Goal: Task Accomplishment & Management: Complete application form

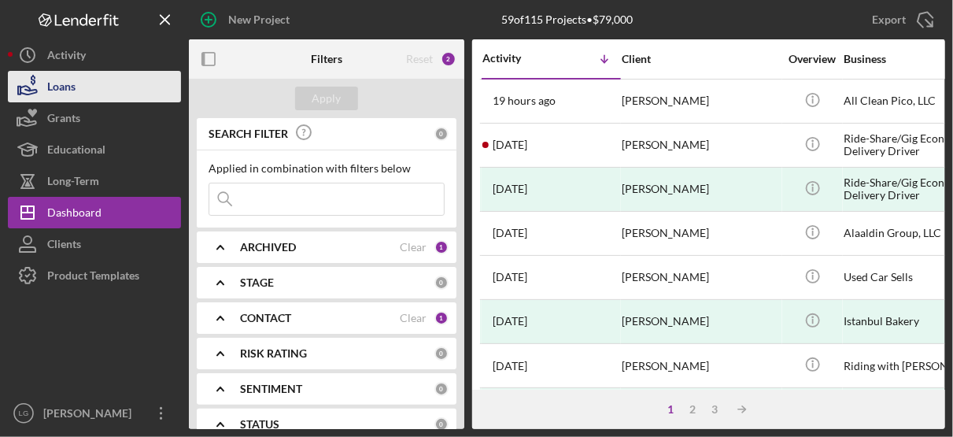
click at [74, 80] on div "Loans" at bounding box center [61, 88] width 28 height 35
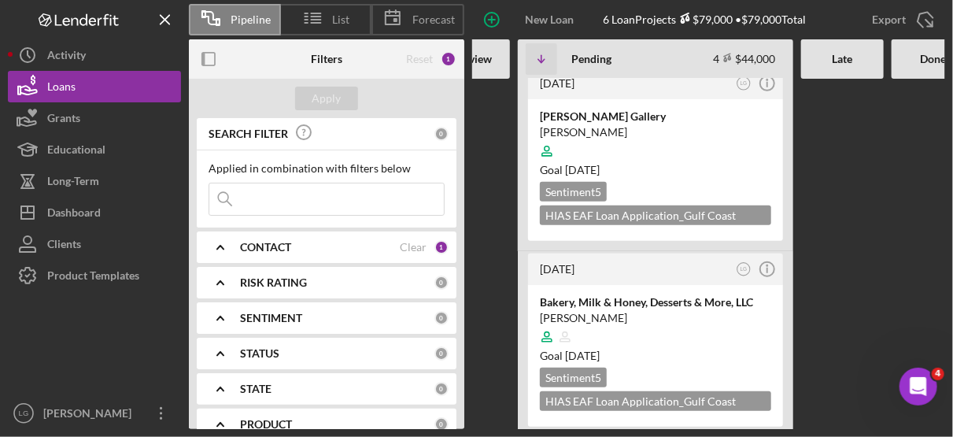
scroll to position [0, 364]
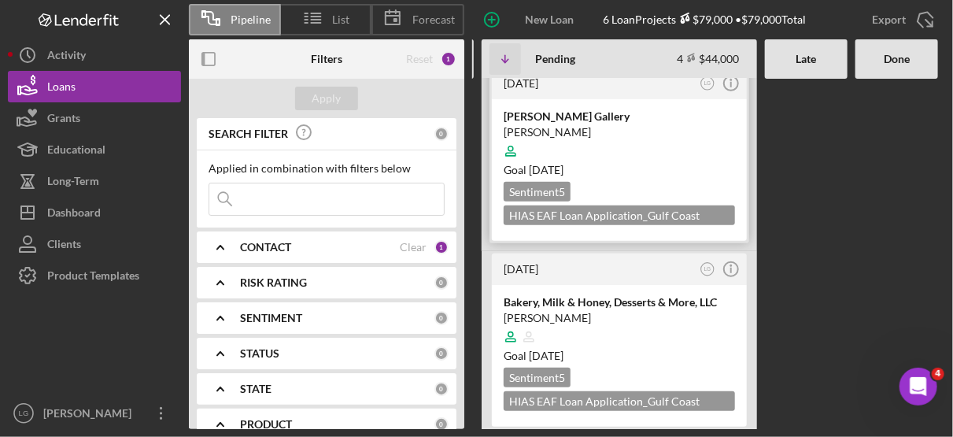
click at [685, 158] on div at bounding box center [619, 151] width 231 height 30
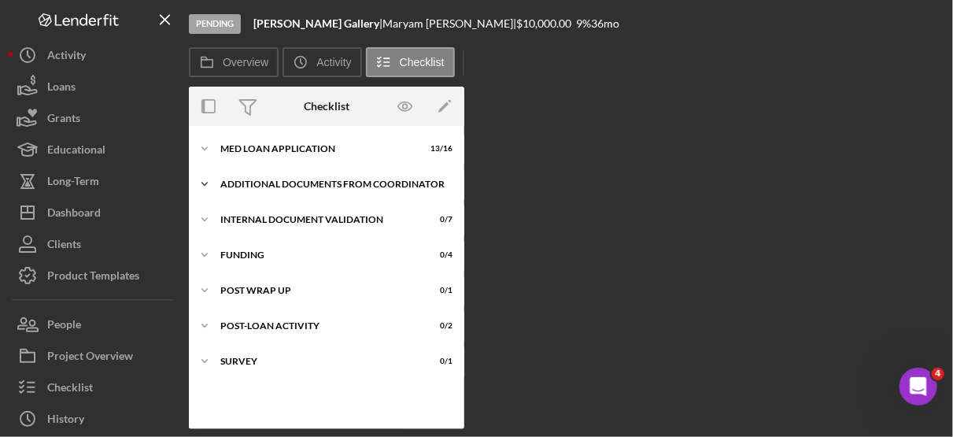
click at [266, 188] on div "Additional Documents from Coordinator" at bounding box center [332, 183] width 224 height 9
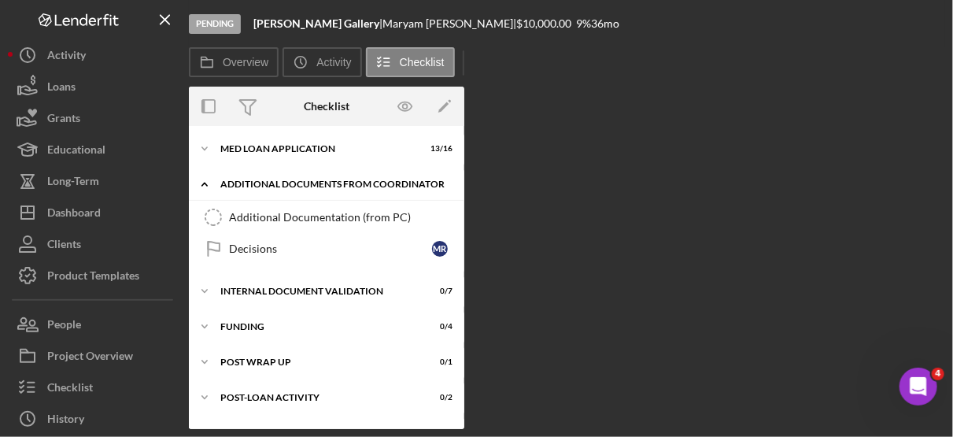
click at [299, 179] on div "Additional Documents from Coordinator" at bounding box center [332, 183] width 224 height 9
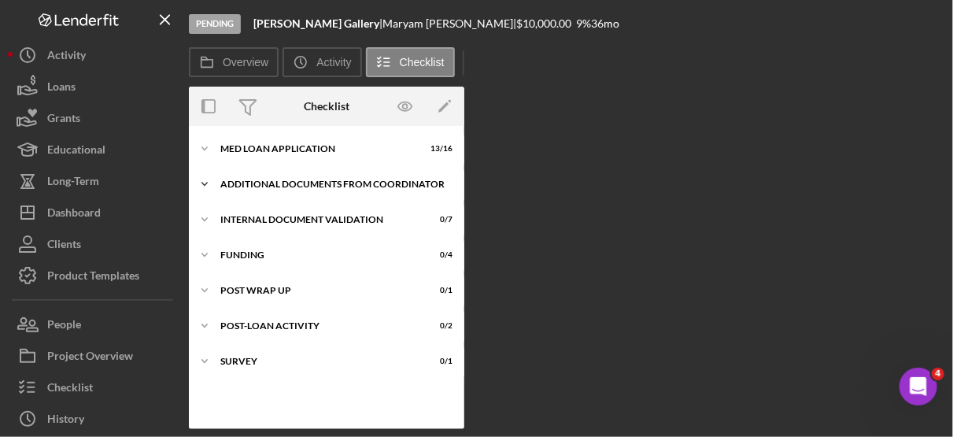
click at [299, 179] on div "Additional Documents from Coordinator" at bounding box center [332, 183] width 224 height 9
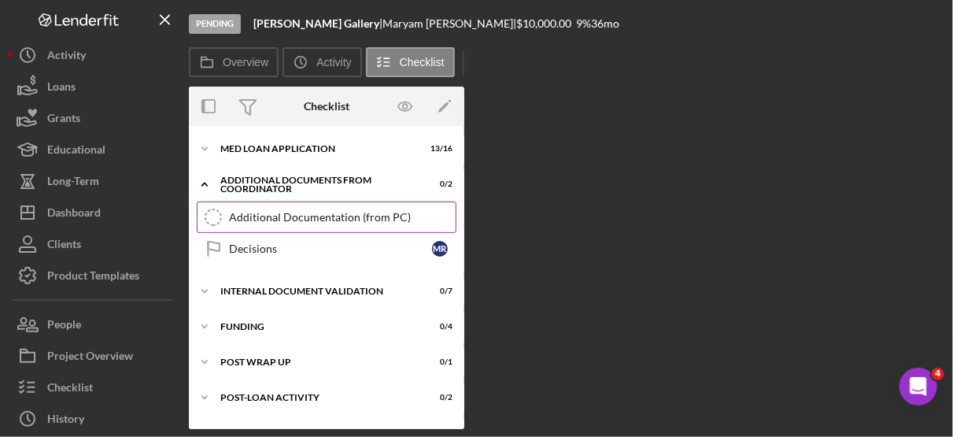
click at [309, 214] on div "Additional Documentation (from PC)" at bounding box center [342, 217] width 227 height 13
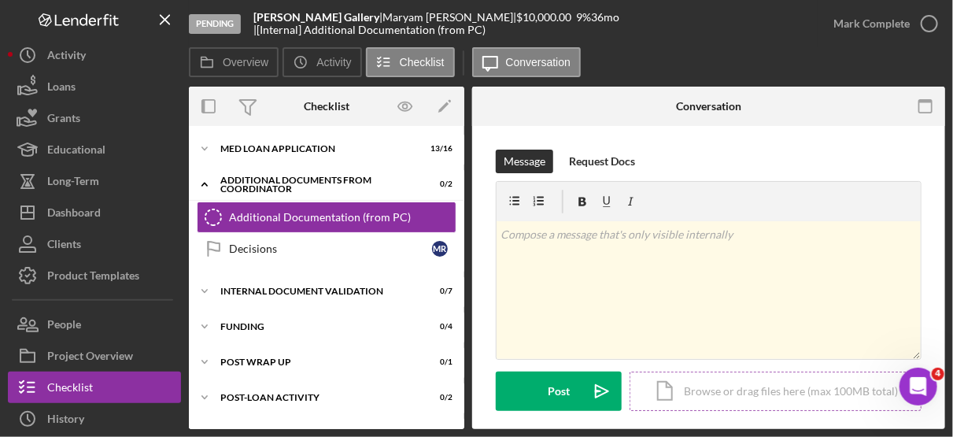
click at [745, 389] on div "Icon/Document Browse or drag files here (max 100MB total) Tap to choose files o…" at bounding box center [776, 391] width 292 height 39
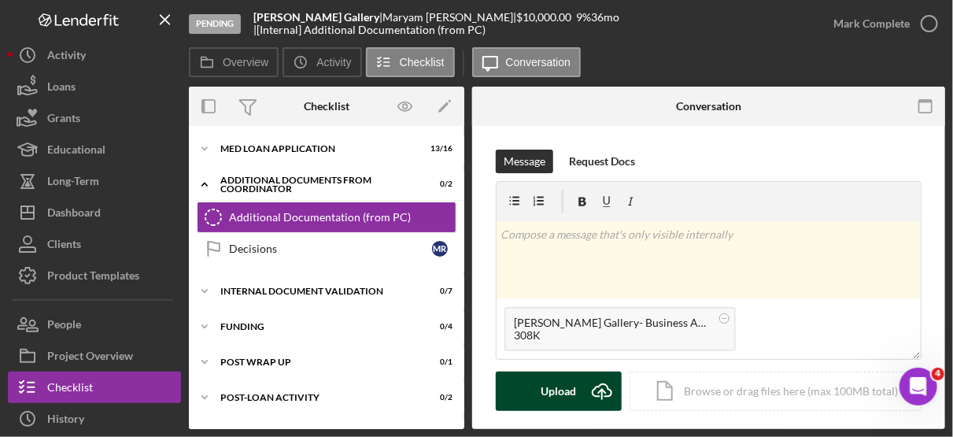
click at [568, 382] on div "Upload" at bounding box center [559, 391] width 35 height 39
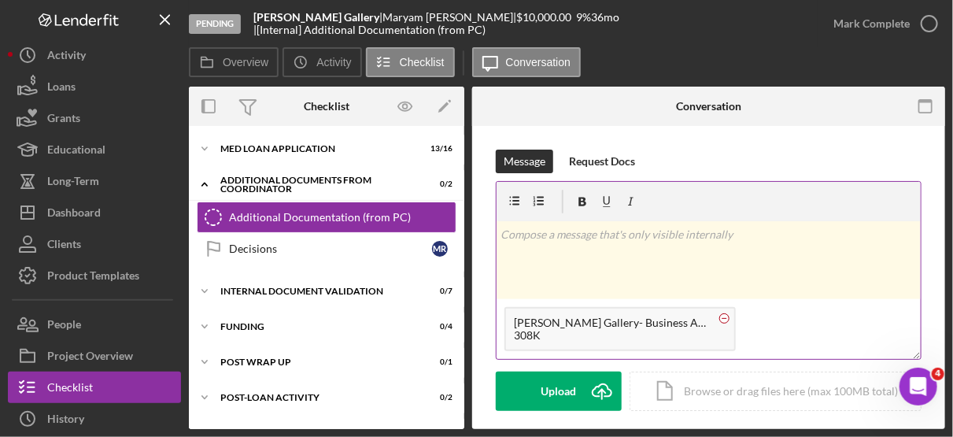
click at [721, 319] on circle at bounding box center [724, 317] width 9 height 9
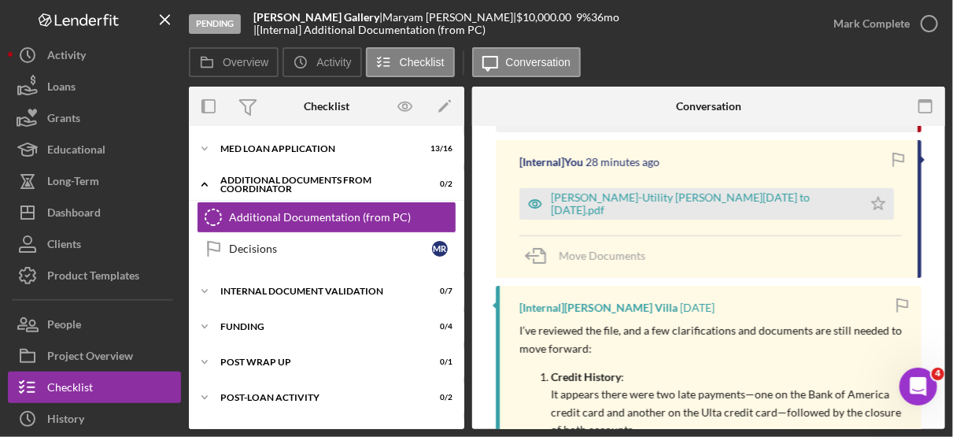
scroll to position [359, 0]
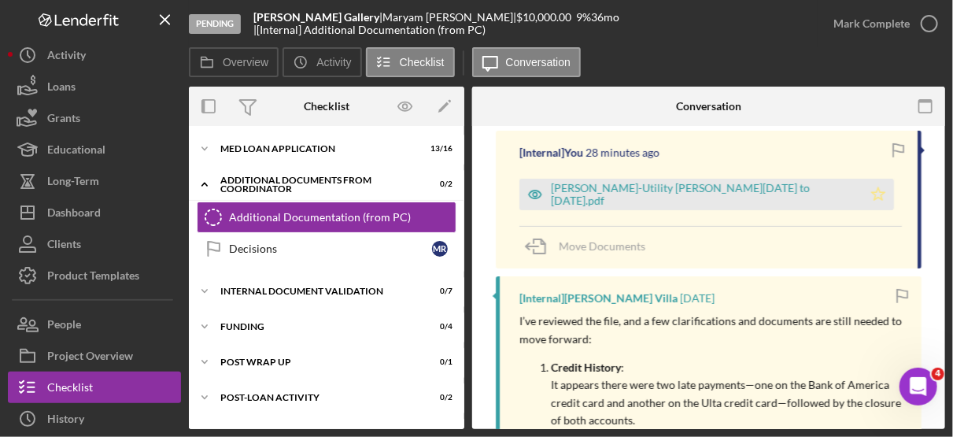
click at [863, 192] on icon "Icon/Star" at bounding box center [878, 194] width 31 height 31
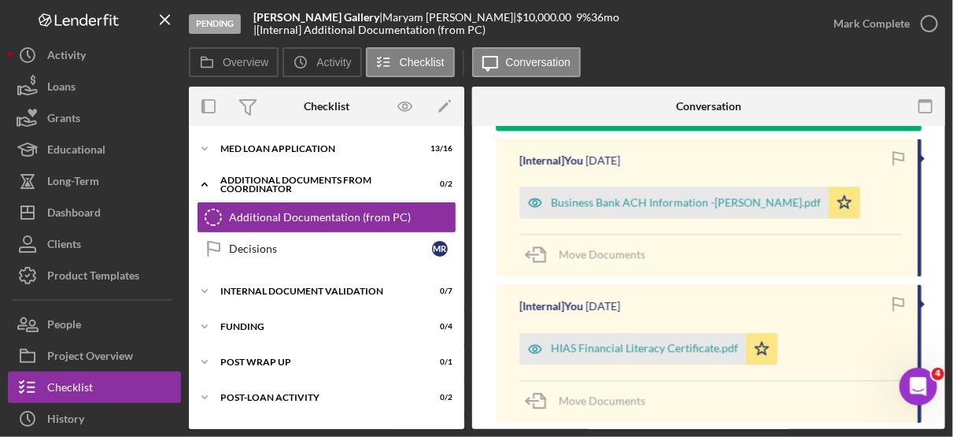
scroll to position [1502, 0]
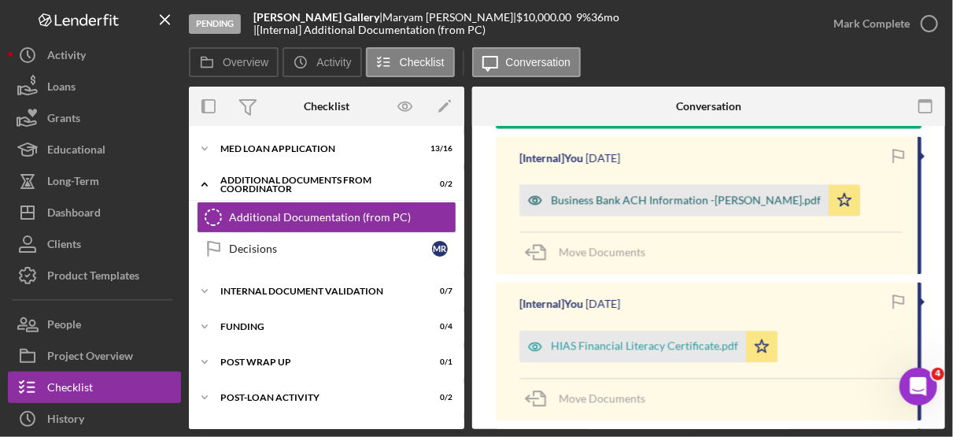
click at [765, 194] on div "Business Bank ACH Information -[PERSON_NAME].pdf" at bounding box center [686, 200] width 270 height 13
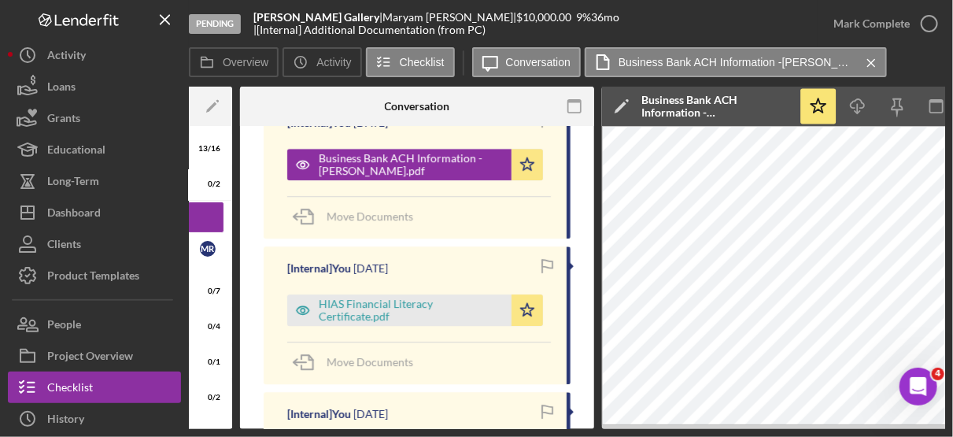
scroll to position [0, 361]
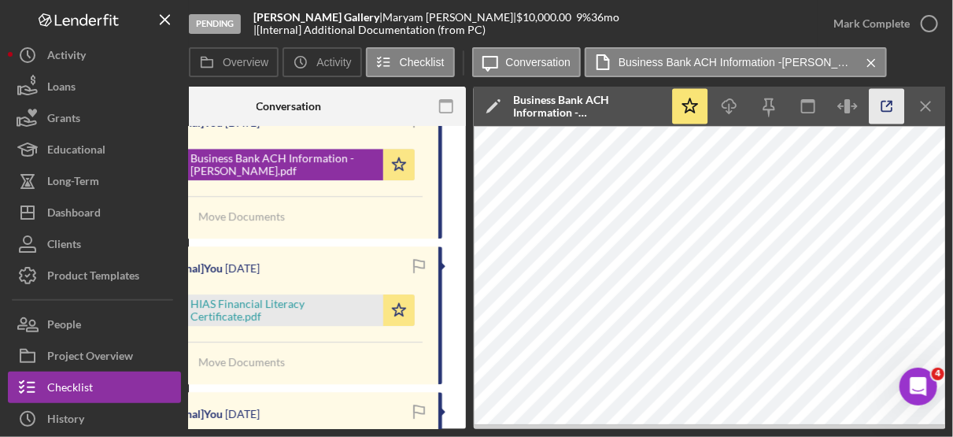
click at [887, 105] on line "button" at bounding box center [889, 104] width 5 height 5
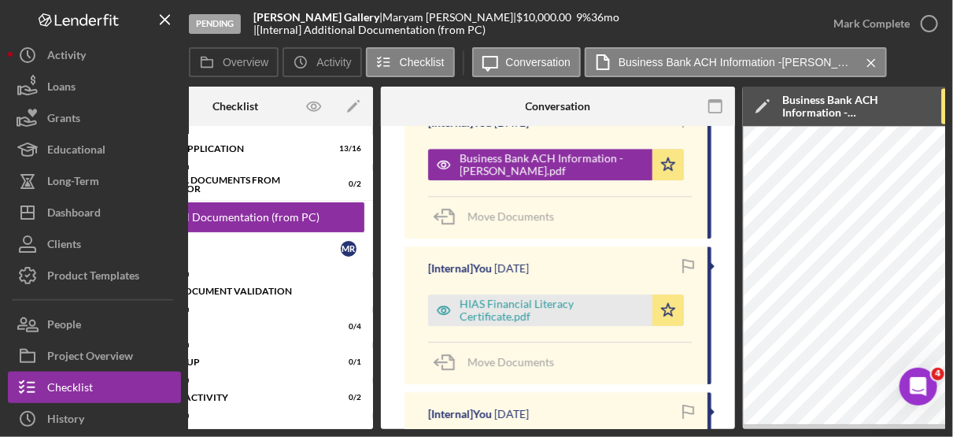
scroll to position [0, 94]
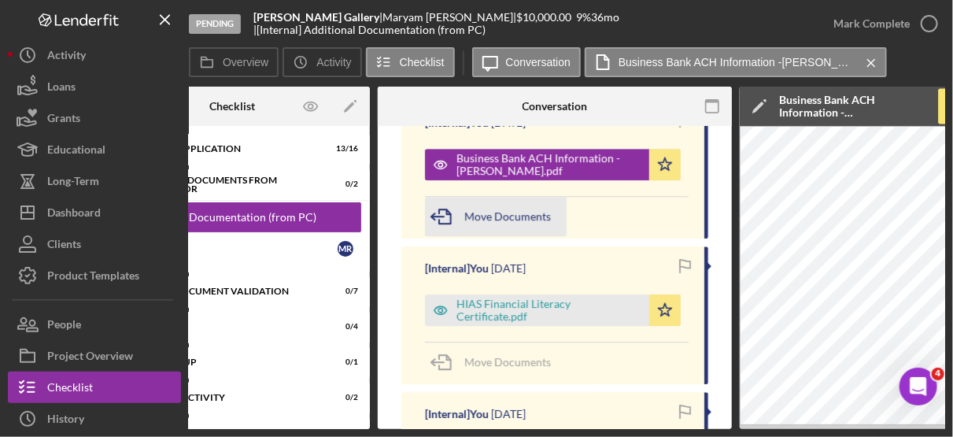
click at [488, 223] on span "Move Documents" at bounding box center [507, 215] width 87 height 13
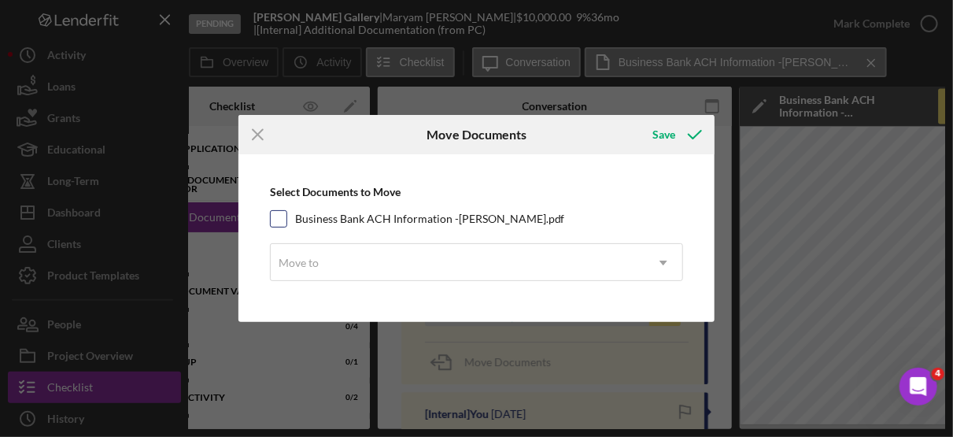
click at [280, 216] on input "Business Bank ACH Information -[PERSON_NAME].pdf" at bounding box center [279, 219] width 16 height 16
checkbox input "true"
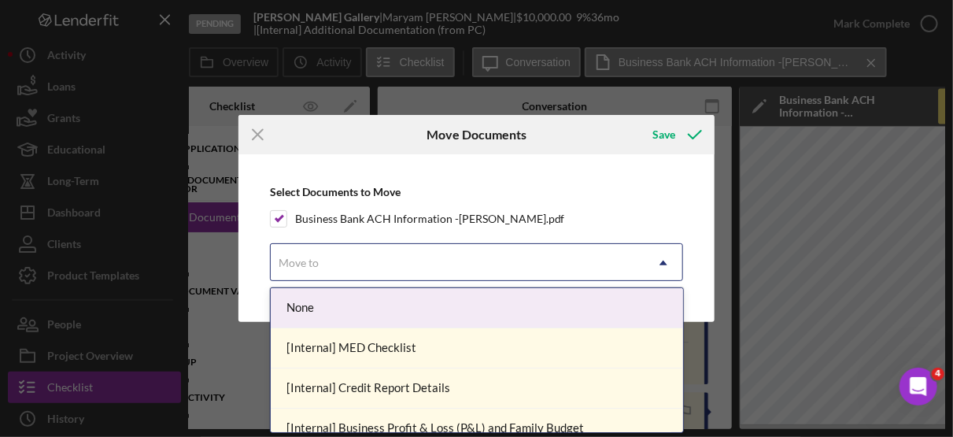
click at [665, 261] on icon "Icon/Dropdown Arrow" at bounding box center [664, 263] width 38 height 38
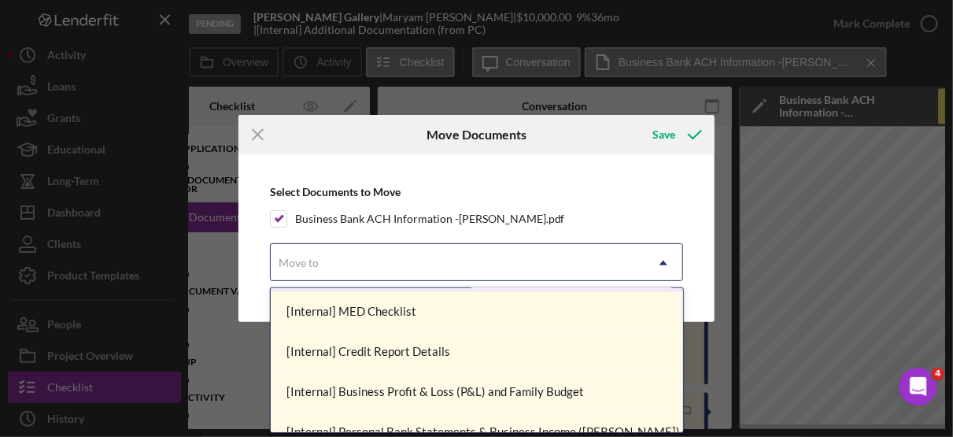
scroll to position [0, 0]
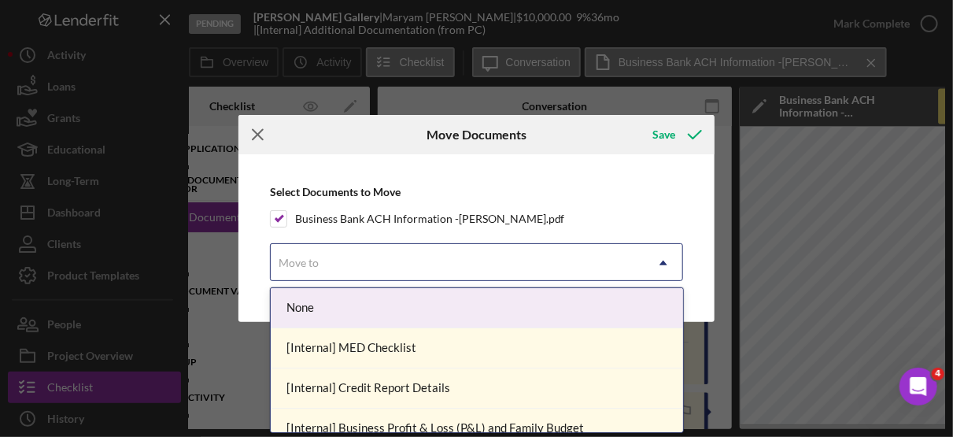
click at [257, 135] on line at bounding box center [258, 135] width 10 height 10
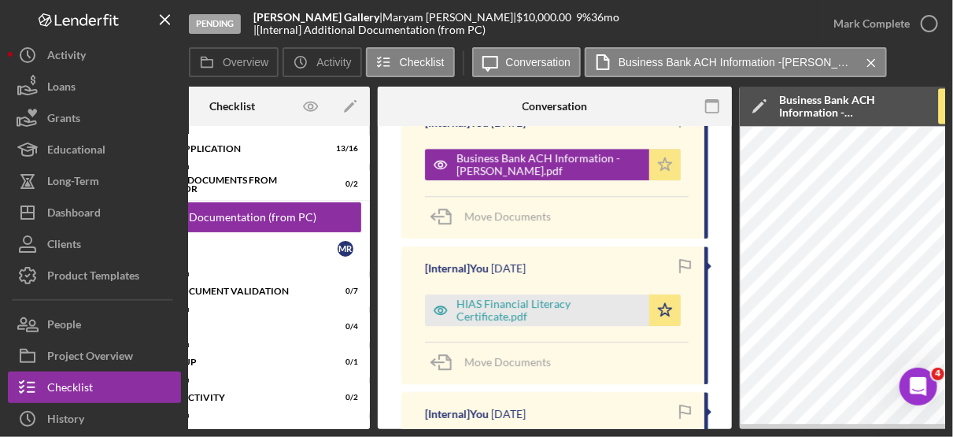
click at [654, 170] on icon "Icon/Star" at bounding box center [664, 164] width 31 height 31
click at [679, 133] on icon "button" at bounding box center [685, 119] width 35 height 35
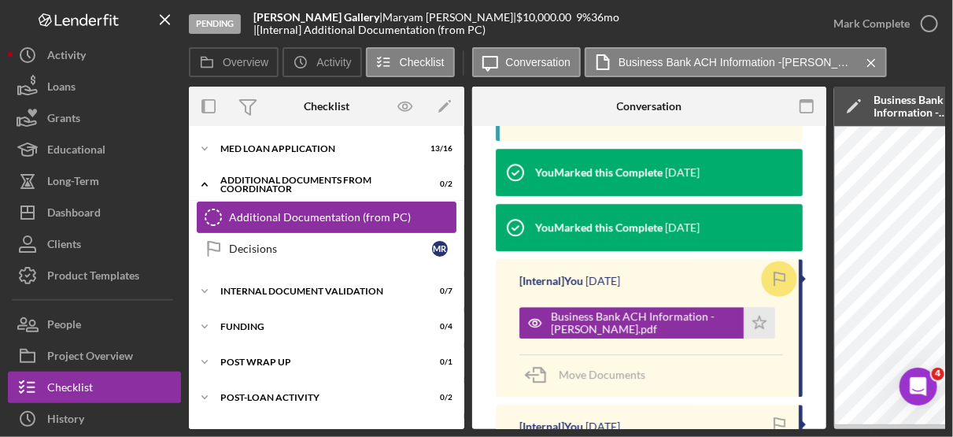
click at [304, 215] on div "Additional Documentation (from PC)" at bounding box center [342, 217] width 227 height 13
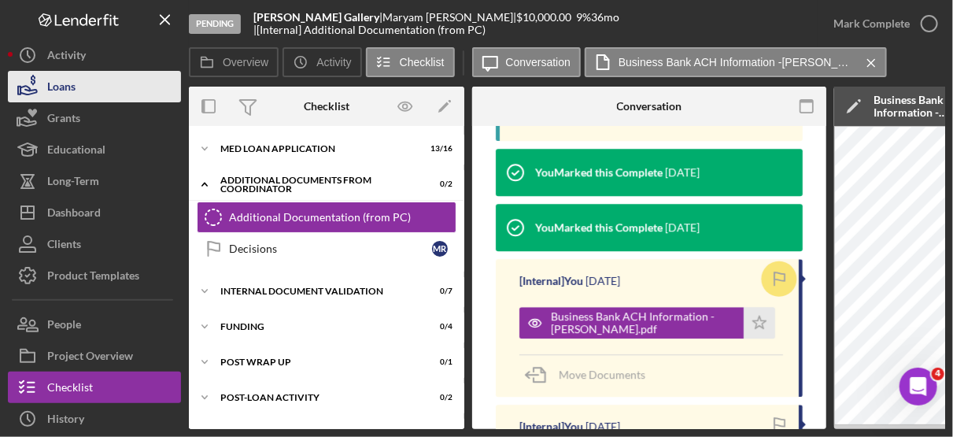
click at [72, 82] on div "Loans" at bounding box center [61, 88] width 28 height 35
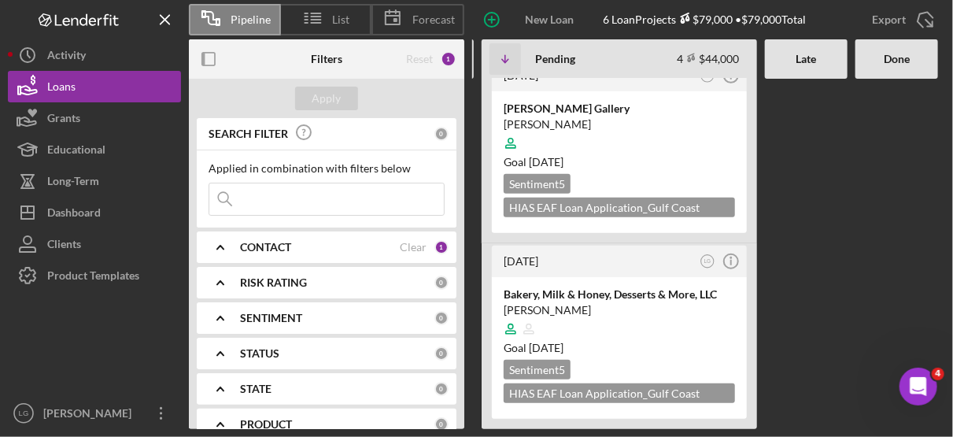
scroll to position [402, 0]
click at [655, 128] on div at bounding box center [619, 143] width 231 height 30
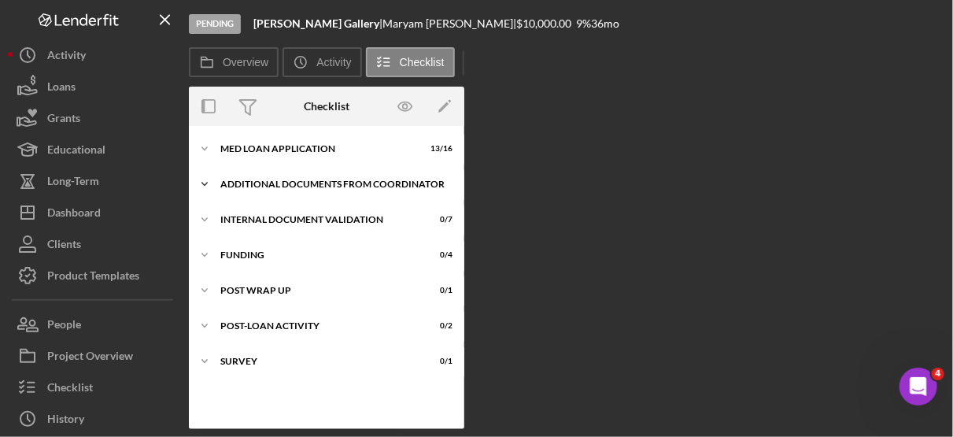
click at [309, 185] on div "Additional Documents from Coordinator" at bounding box center [332, 183] width 224 height 9
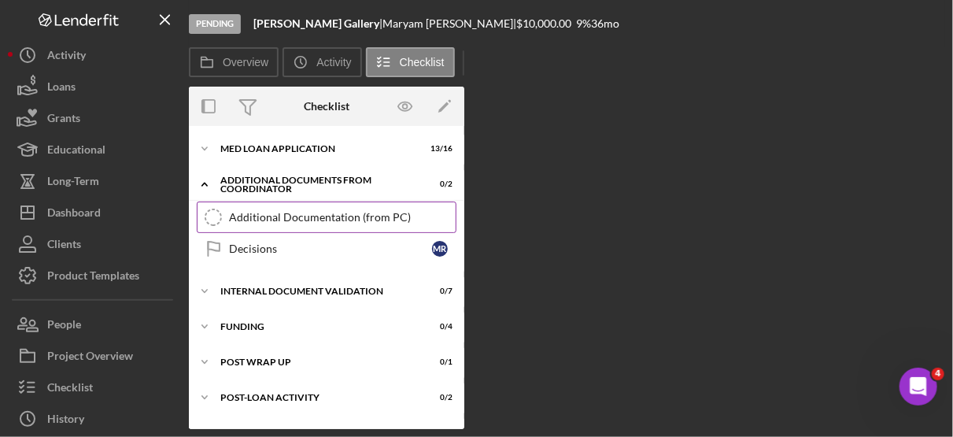
click at [298, 214] on div "Additional Documentation (from PC)" at bounding box center [342, 217] width 227 height 13
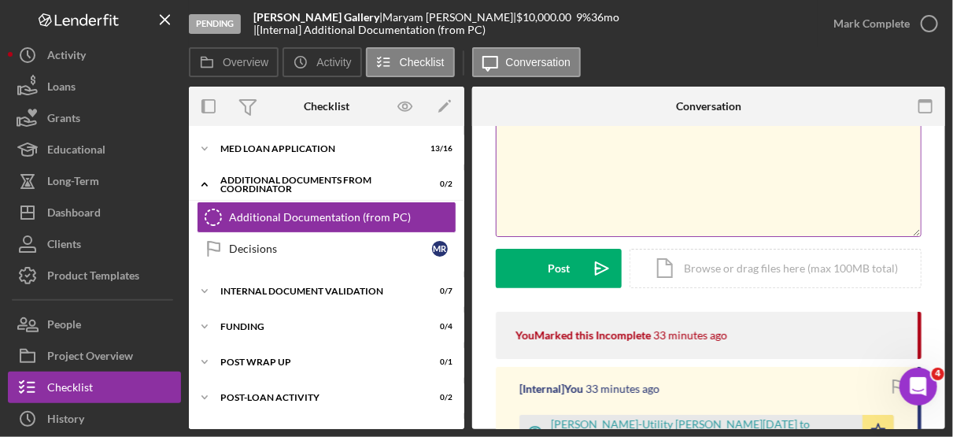
scroll to position [122, 0]
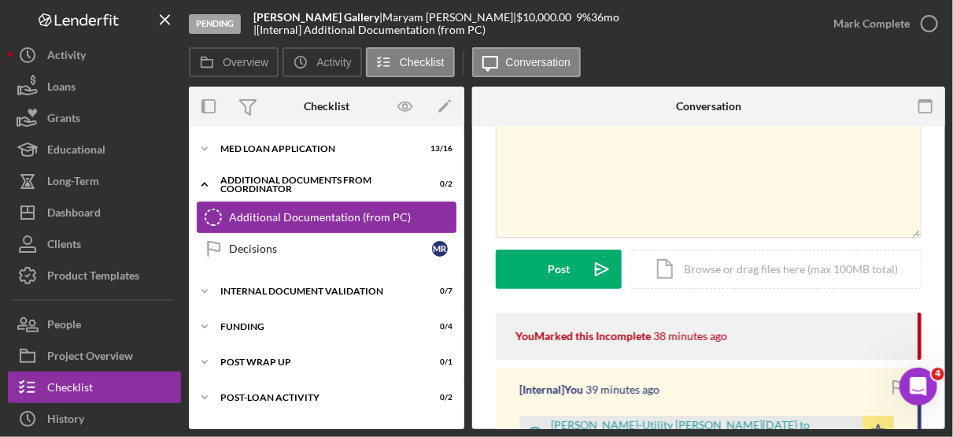
click at [309, 221] on div "Additional Documentation (from PC)" at bounding box center [342, 217] width 227 height 13
click at [713, 263] on div "Icon/Document Browse or drag files here (max 100MB total) Tap to choose files o…" at bounding box center [776, 269] width 292 height 39
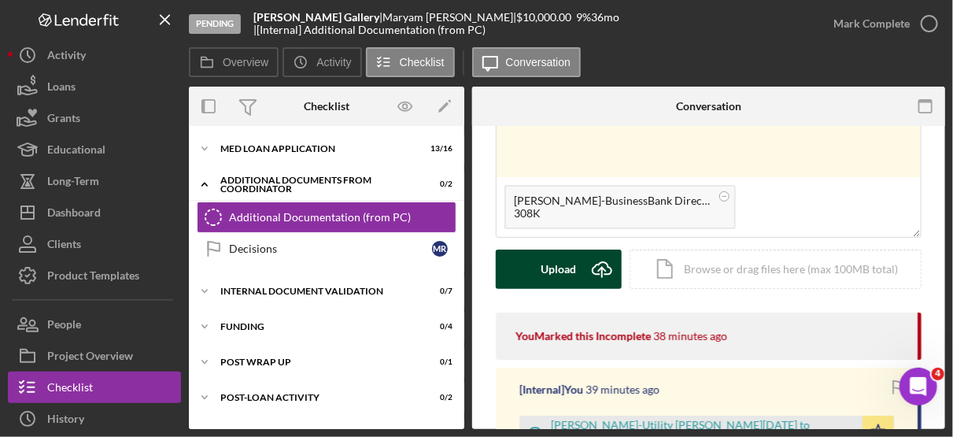
click at [568, 263] on div "Upload" at bounding box center [559, 269] width 35 height 39
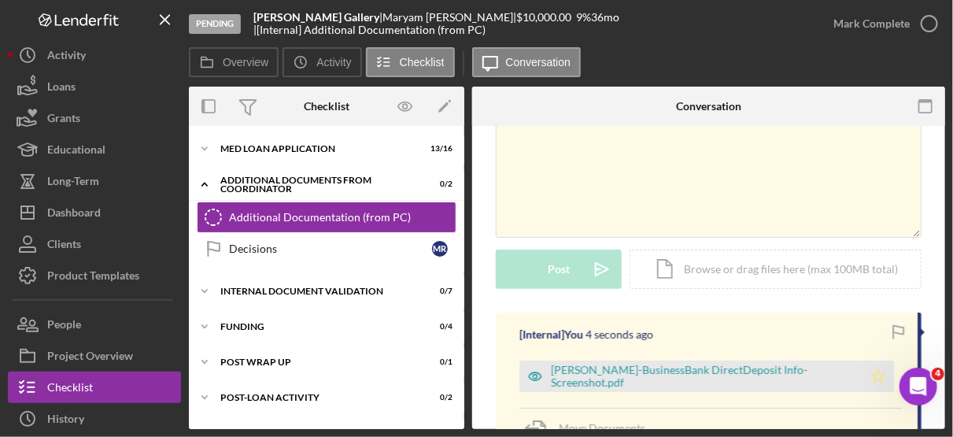
click at [875, 377] on icon "Icon/Star" at bounding box center [878, 376] width 31 height 31
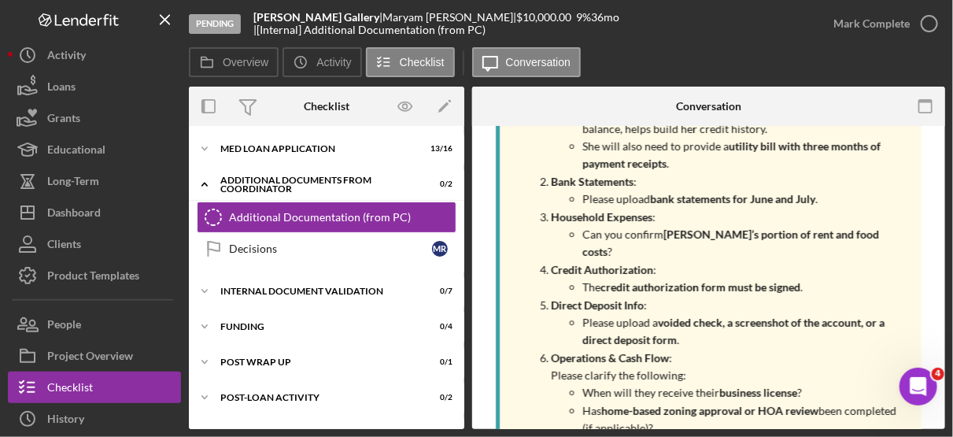
scroll to position [865, 0]
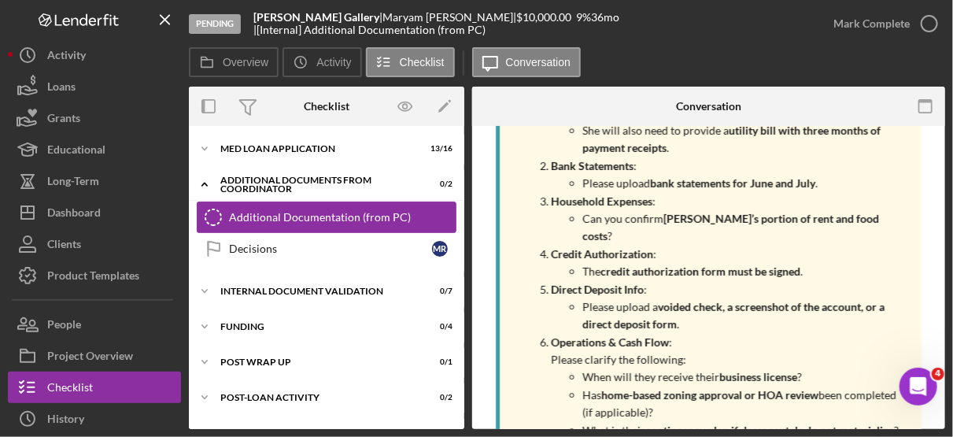
click at [353, 215] on div "Additional Documentation (from PC)" at bounding box center [342, 217] width 227 height 13
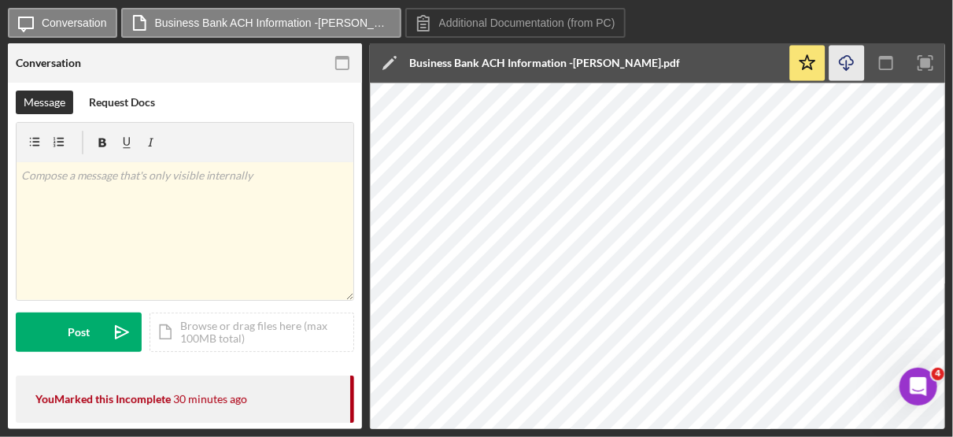
click at [841, 59] on icon "button" at bounding box center [846, 60] width 13 height 9
click at [810, 65] on icon "Icon/Star" at bounding box center [807, 63] width 35 height 35
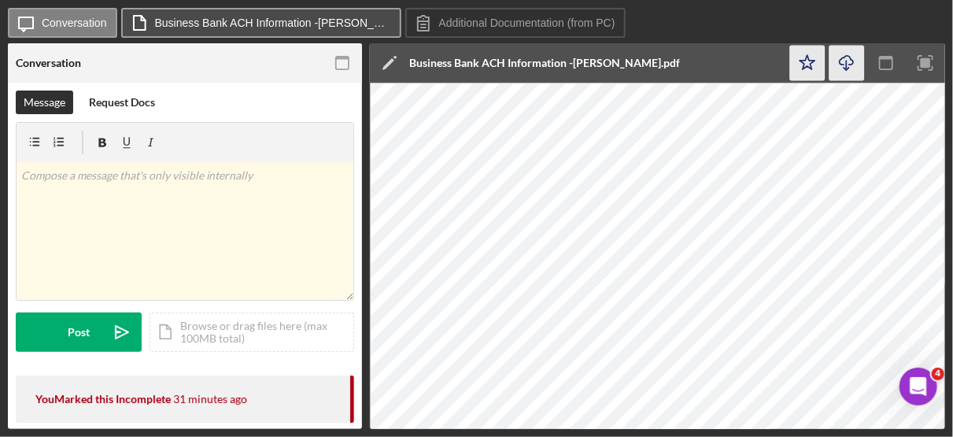
click at [243, 20] on label "Business Bank ACH Information -[PERSON_NAME].pdf" at bounding box center [273, 23] width 236 height 13
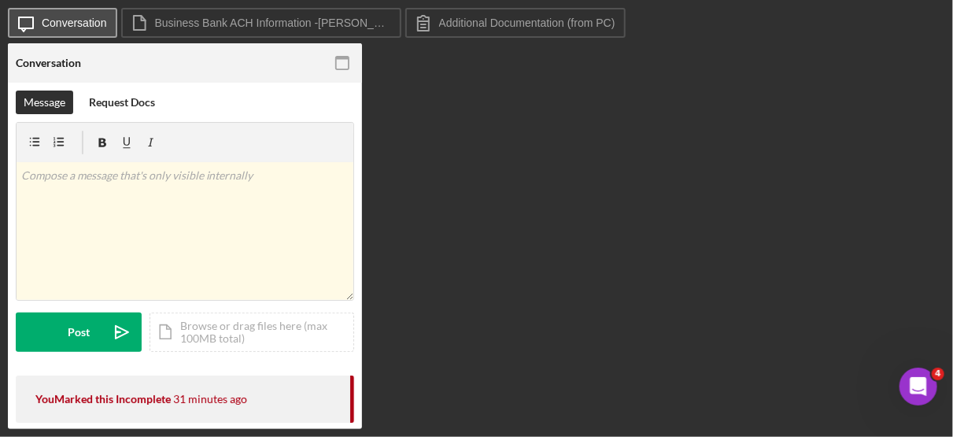
click at [87, 22] on label "Conversation" at bounding box center [74, 23] width 65 height 13
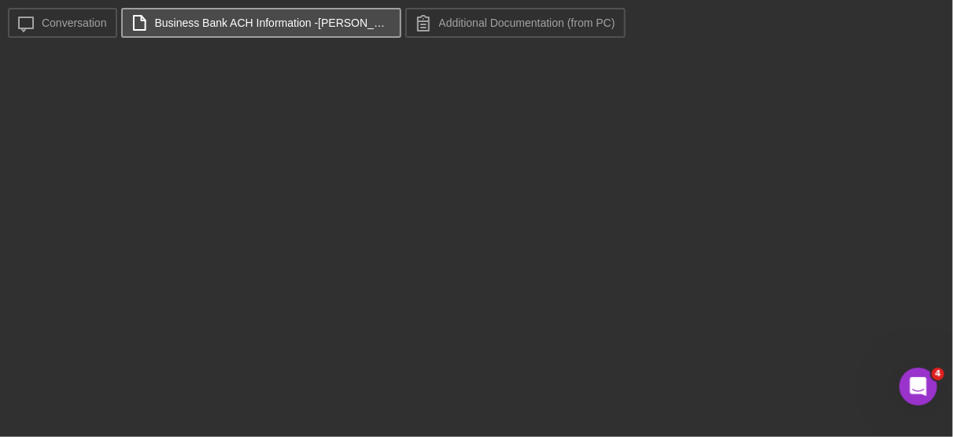
click at [322, 21] on label "Business Bank ACH Information -[PERSON_NAME].pdf" at bounding box center [273, 23] width 236 height 13
